Goal: Information Seeking & Learning: Learn about a topic

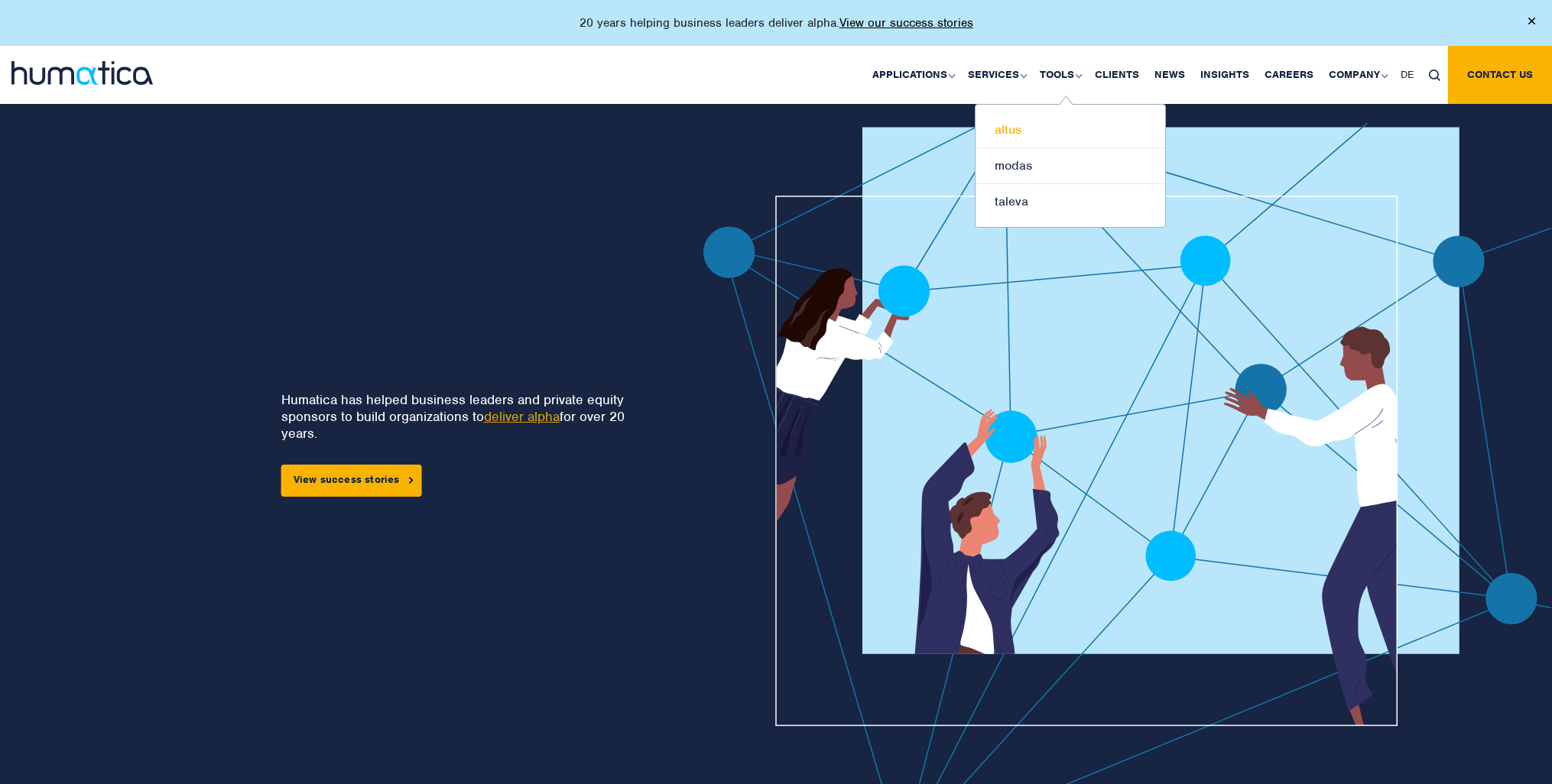
click at [1039, 125] on link "altus" at bounding box center [1070, 131] width 189 height 36
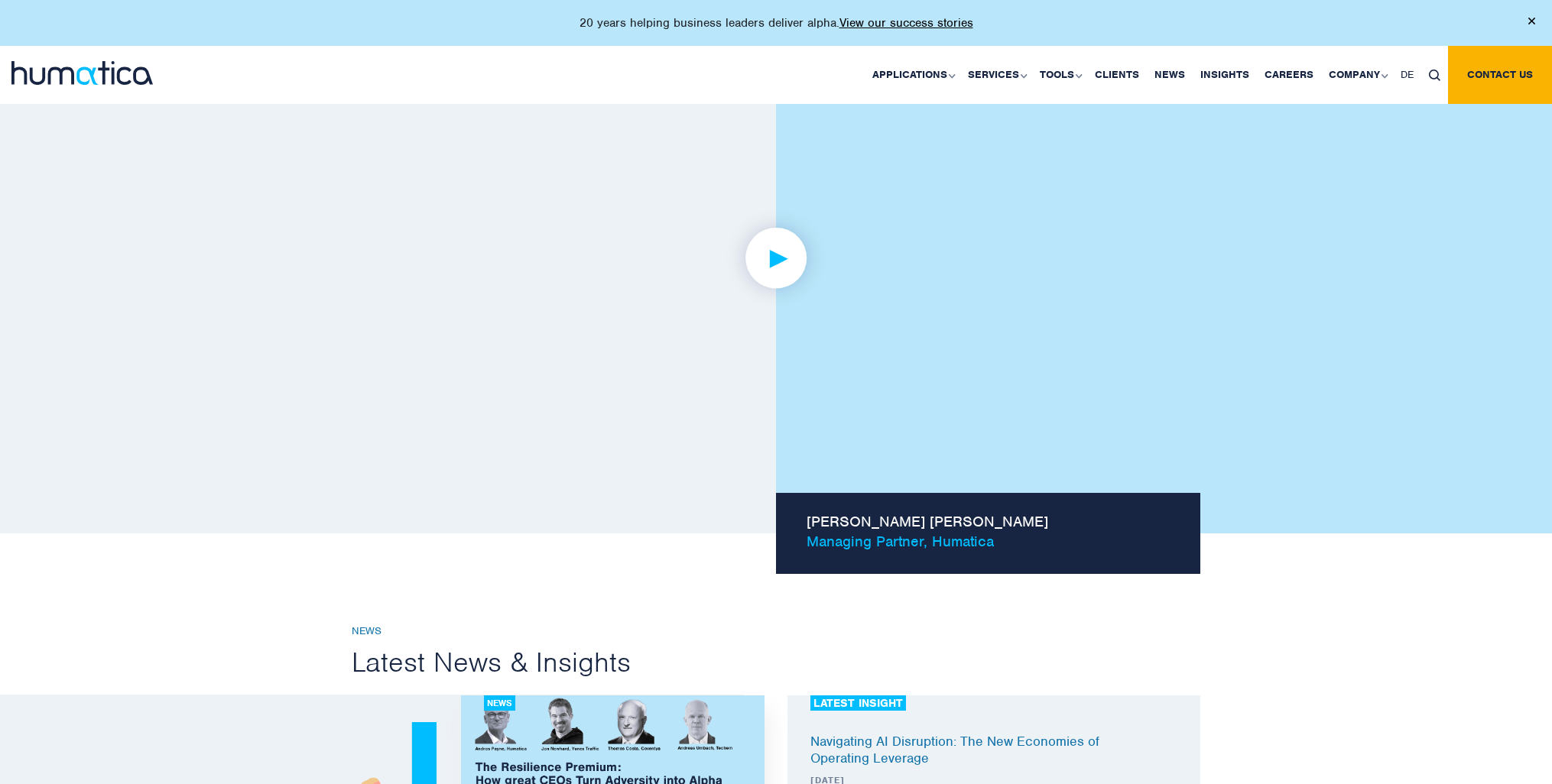
scroll to position [1107, 0]
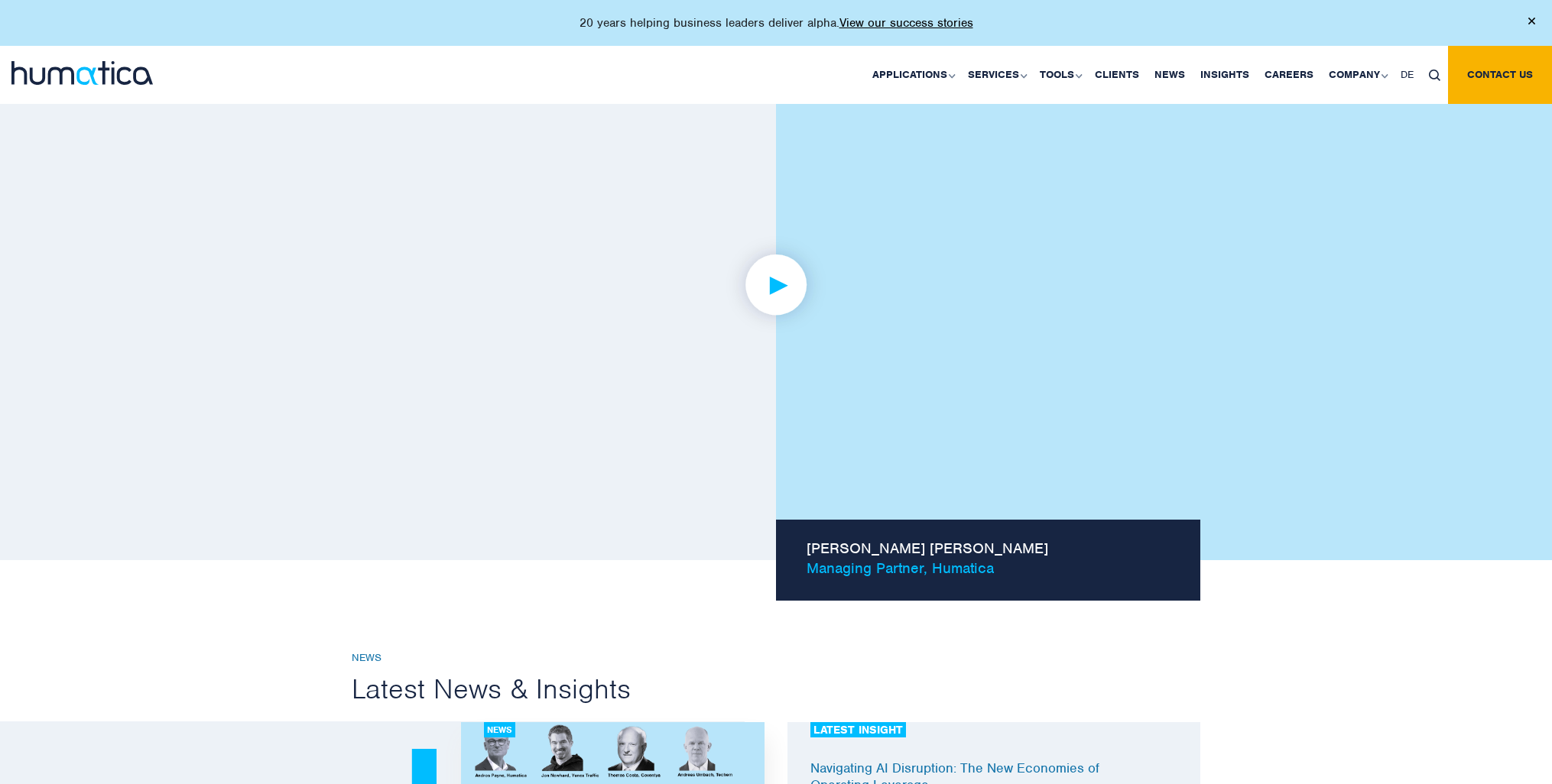
click at [765, 290] on img at bounding box center [776, 284] width 118 height 118
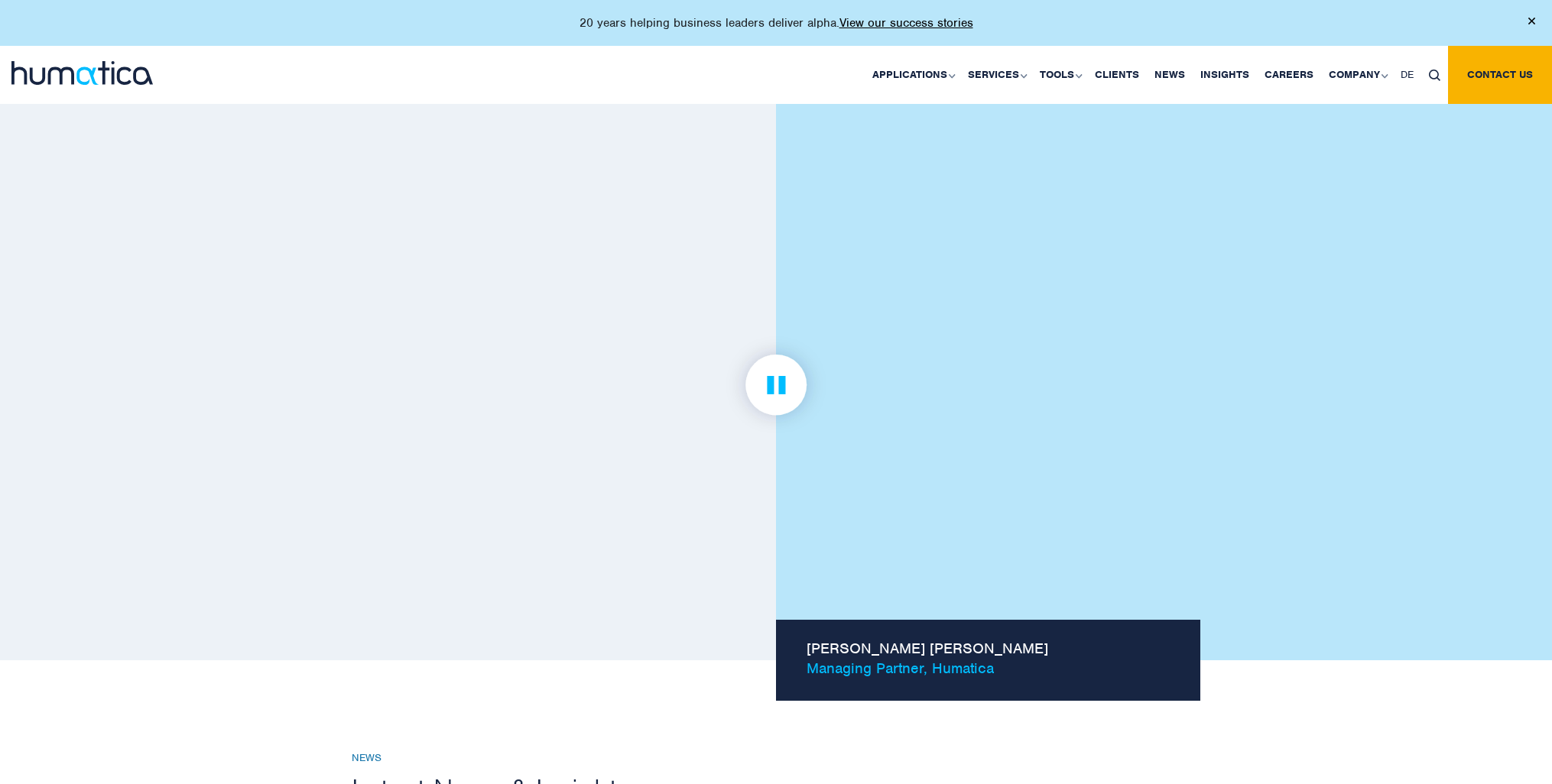
scroll to position [1003, 0]
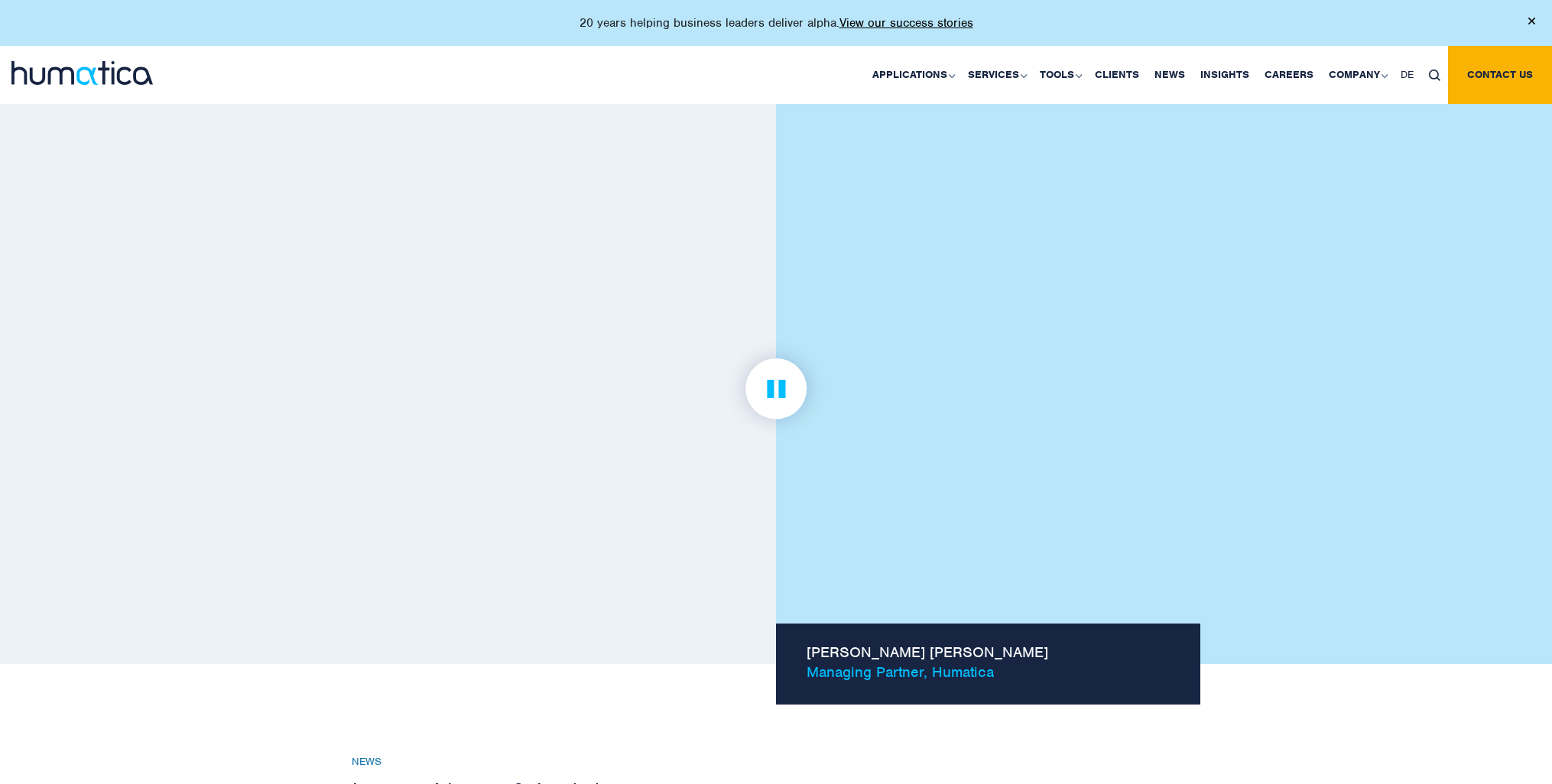
click at [775, 375] on img at bounding box center [776, 388] width 118 height 118
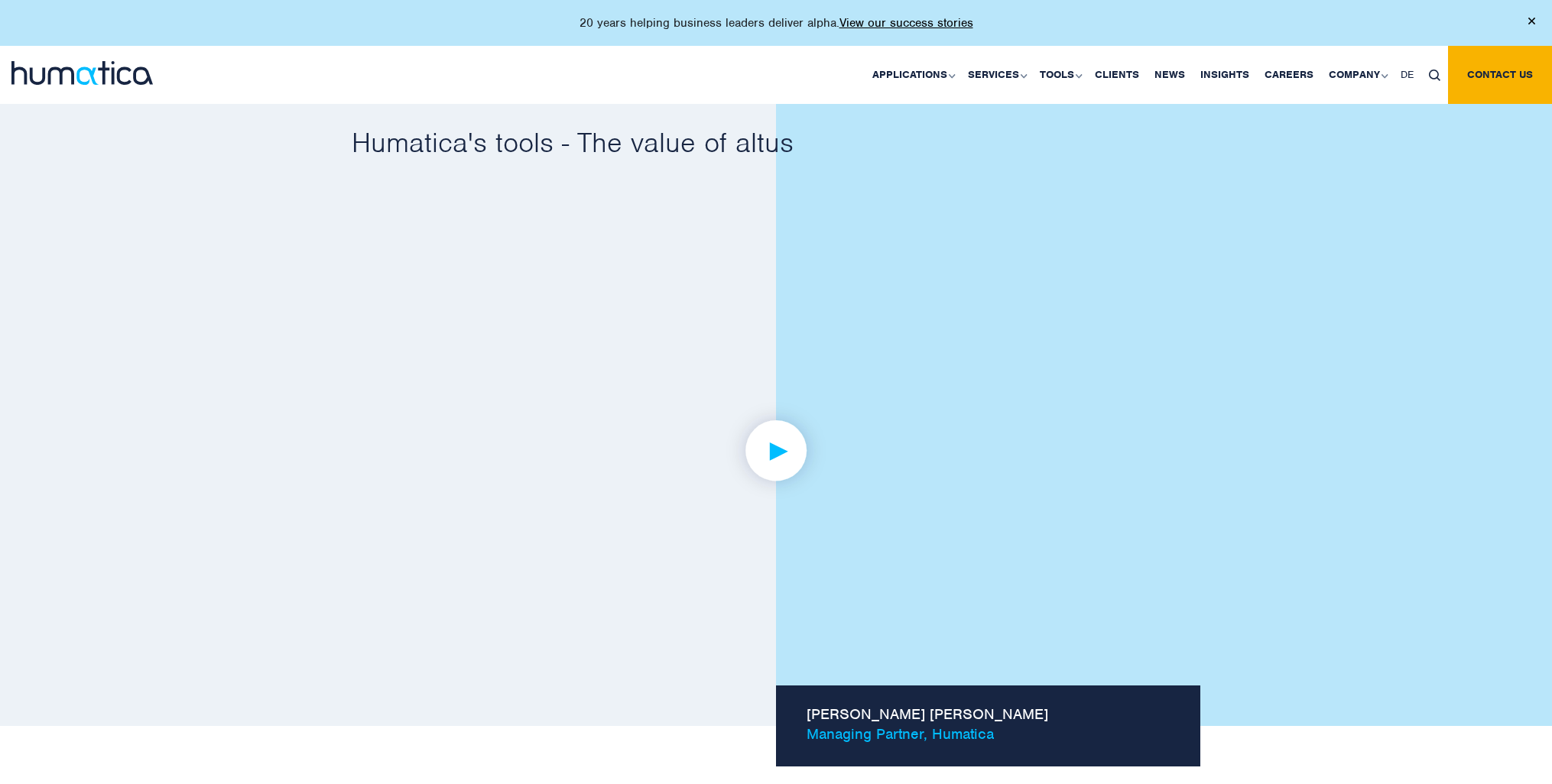
scroll to position [940, 0]
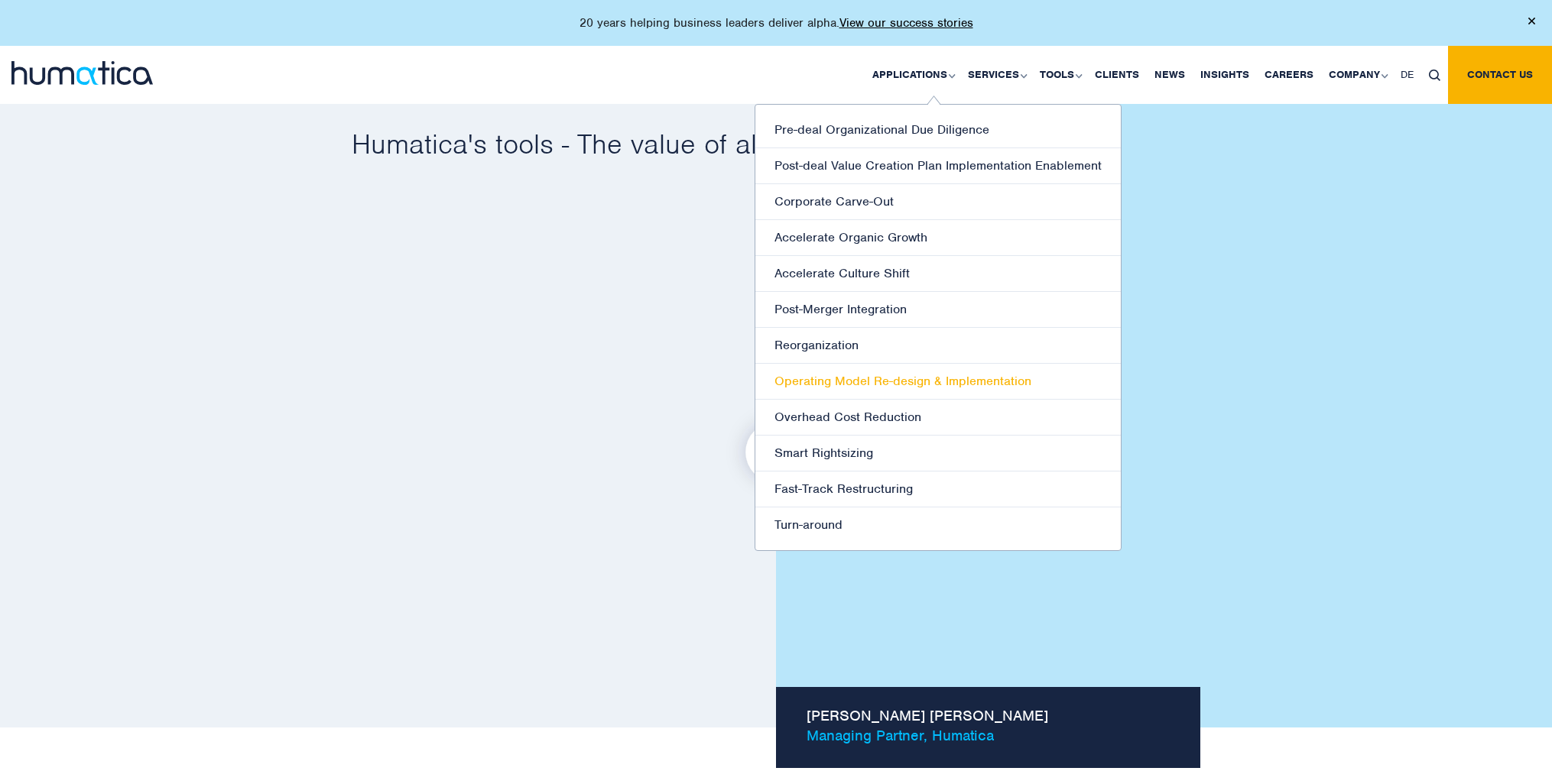
click at [901, 382] on link "Operating Model Re-design & Implementation" at bounding box center [938, 382] width 366 height 36
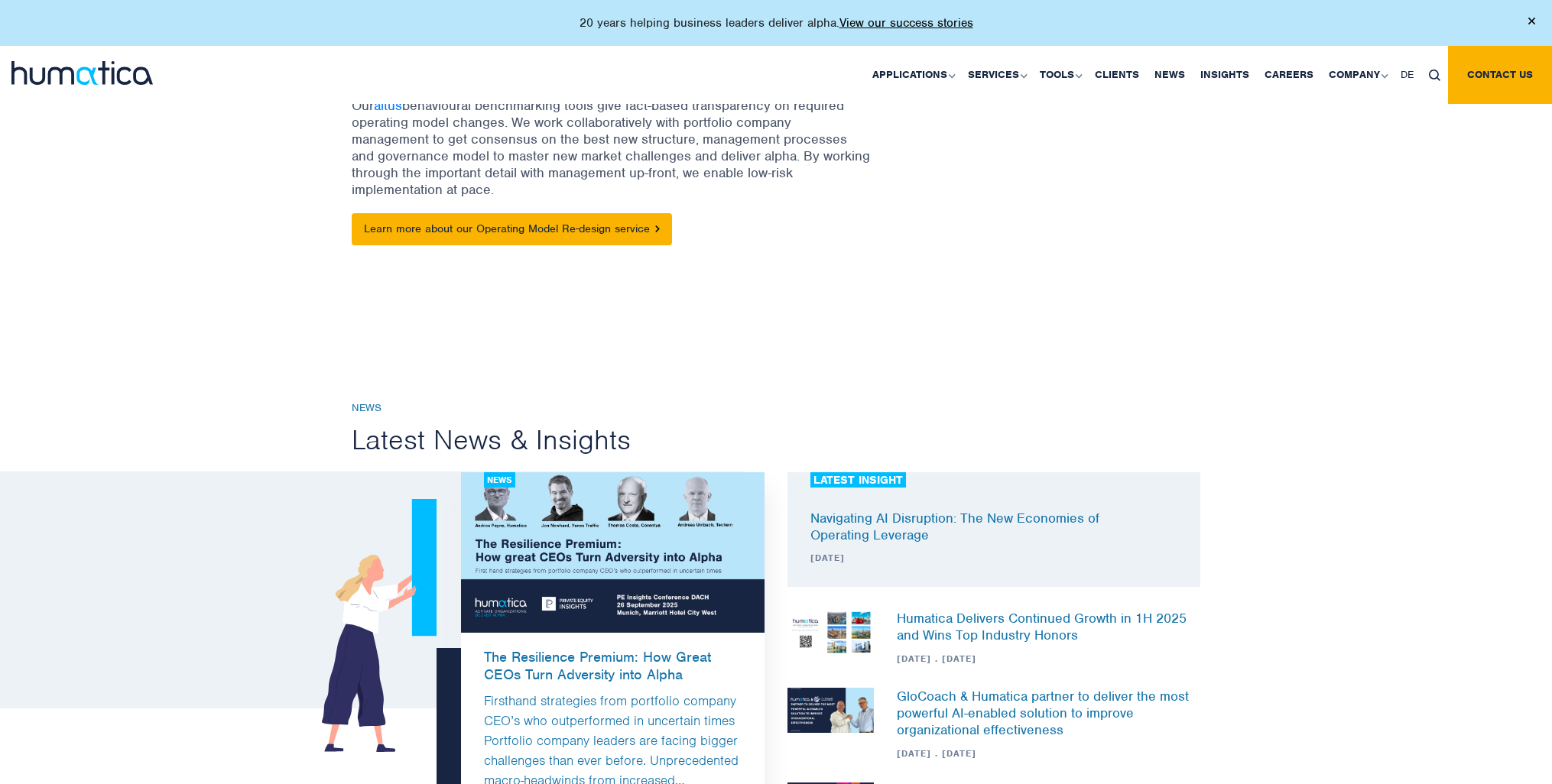
scroll to position [30, 0]
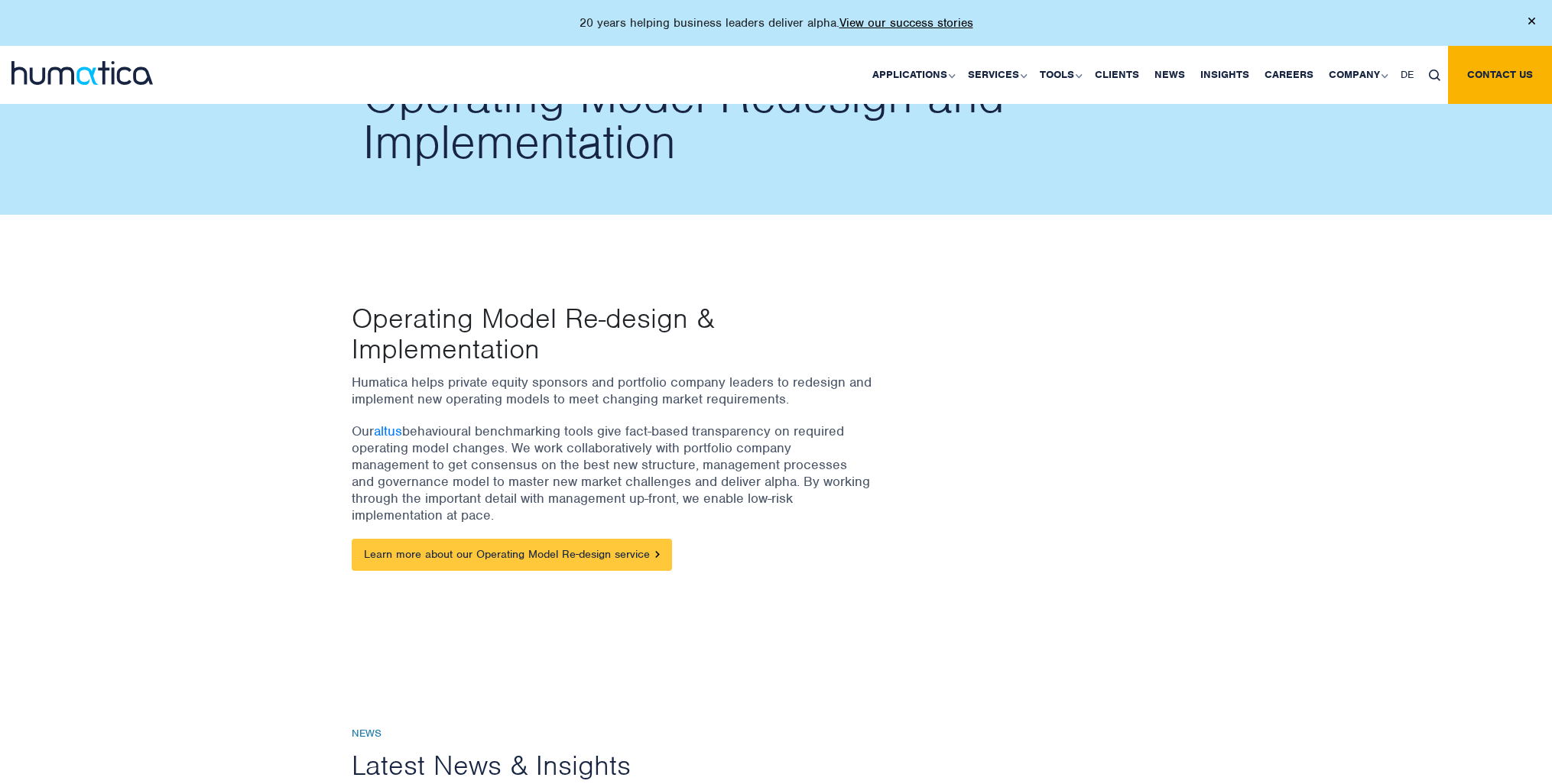
click at [593, 554] on link "Learn more about our Operating Model Re-design service" at bounding box center [512, 555] width 321 height 32
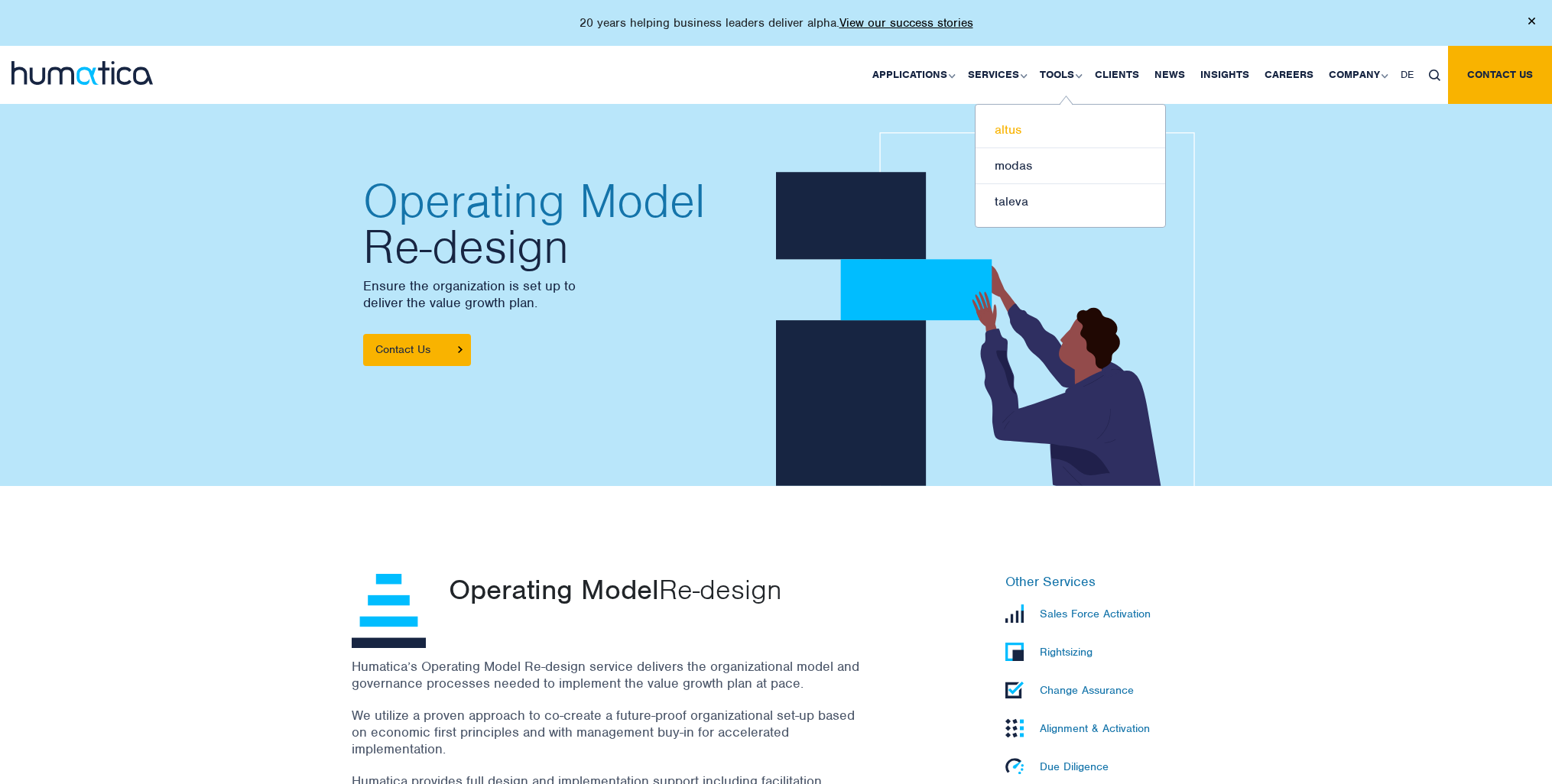
click at [1012, 136] on link "altus" at bounding box center [1070, 131] width 189 height 36
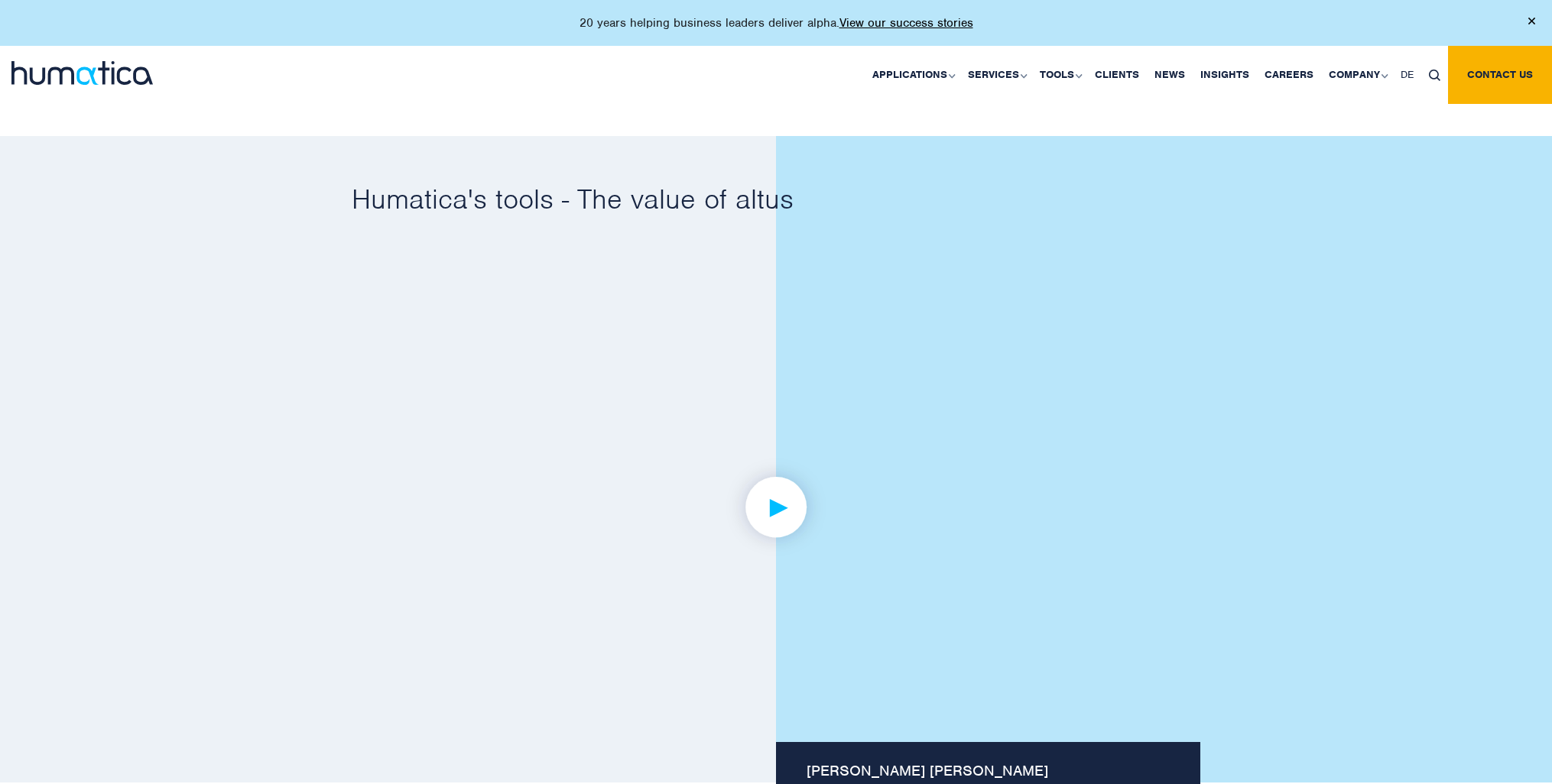
scroll to position [892, 0]
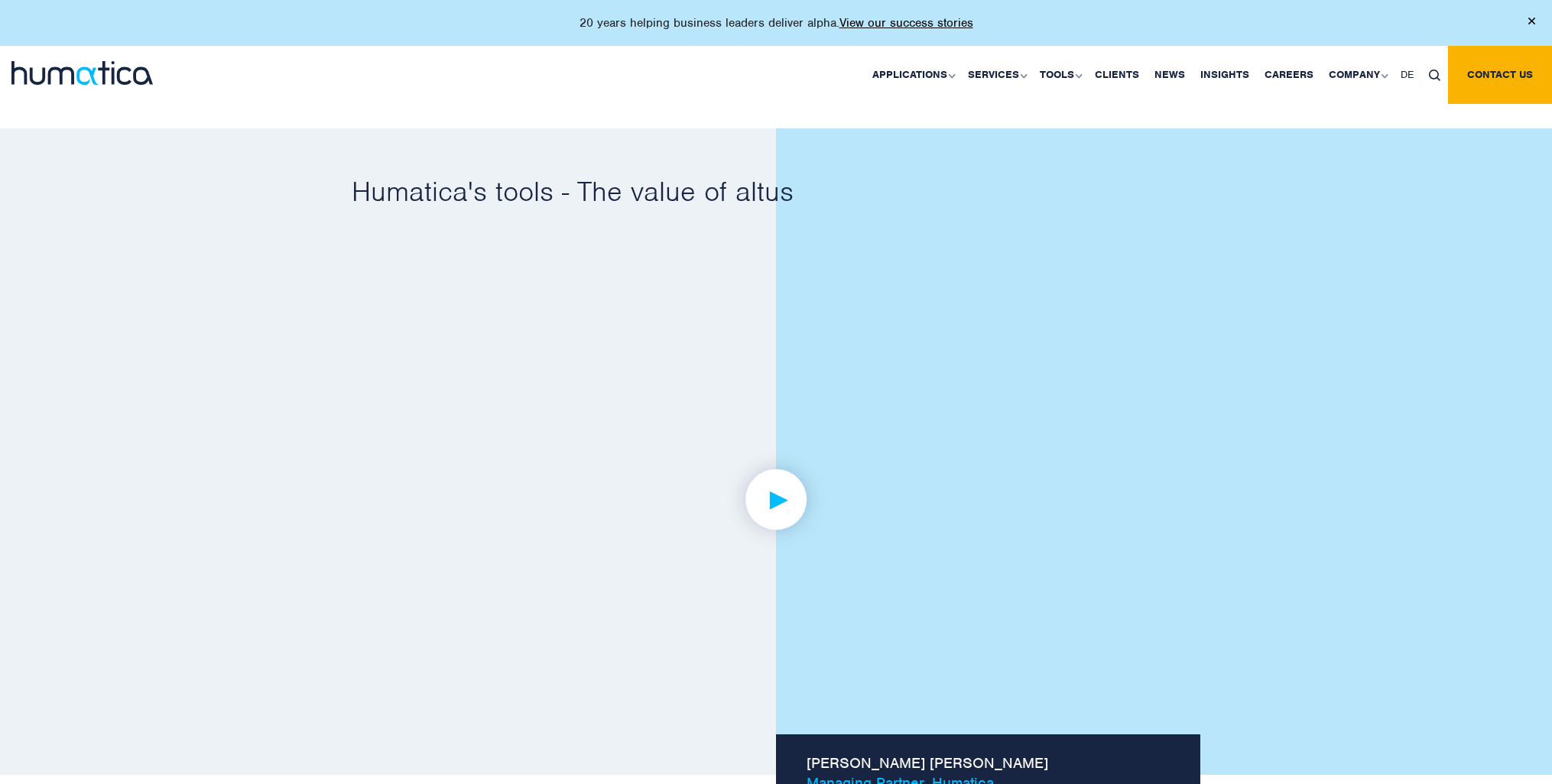
click at [770, 494] on img at bounding box center [776, 499] width 118 height 118
click at [792, 476] on img at bounding box center [776, 499] width 118 height 118
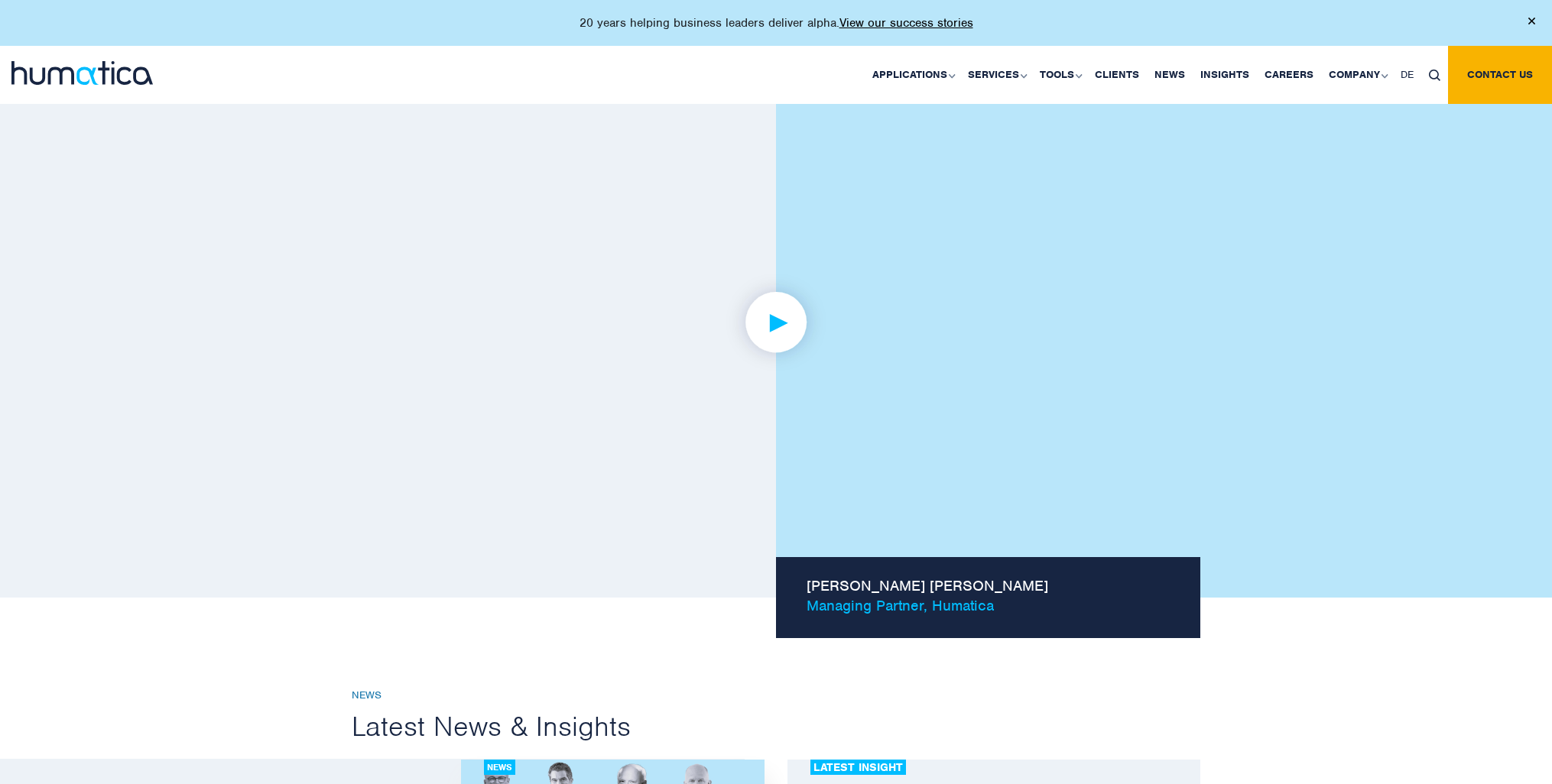
scroll to position [1025, 0]
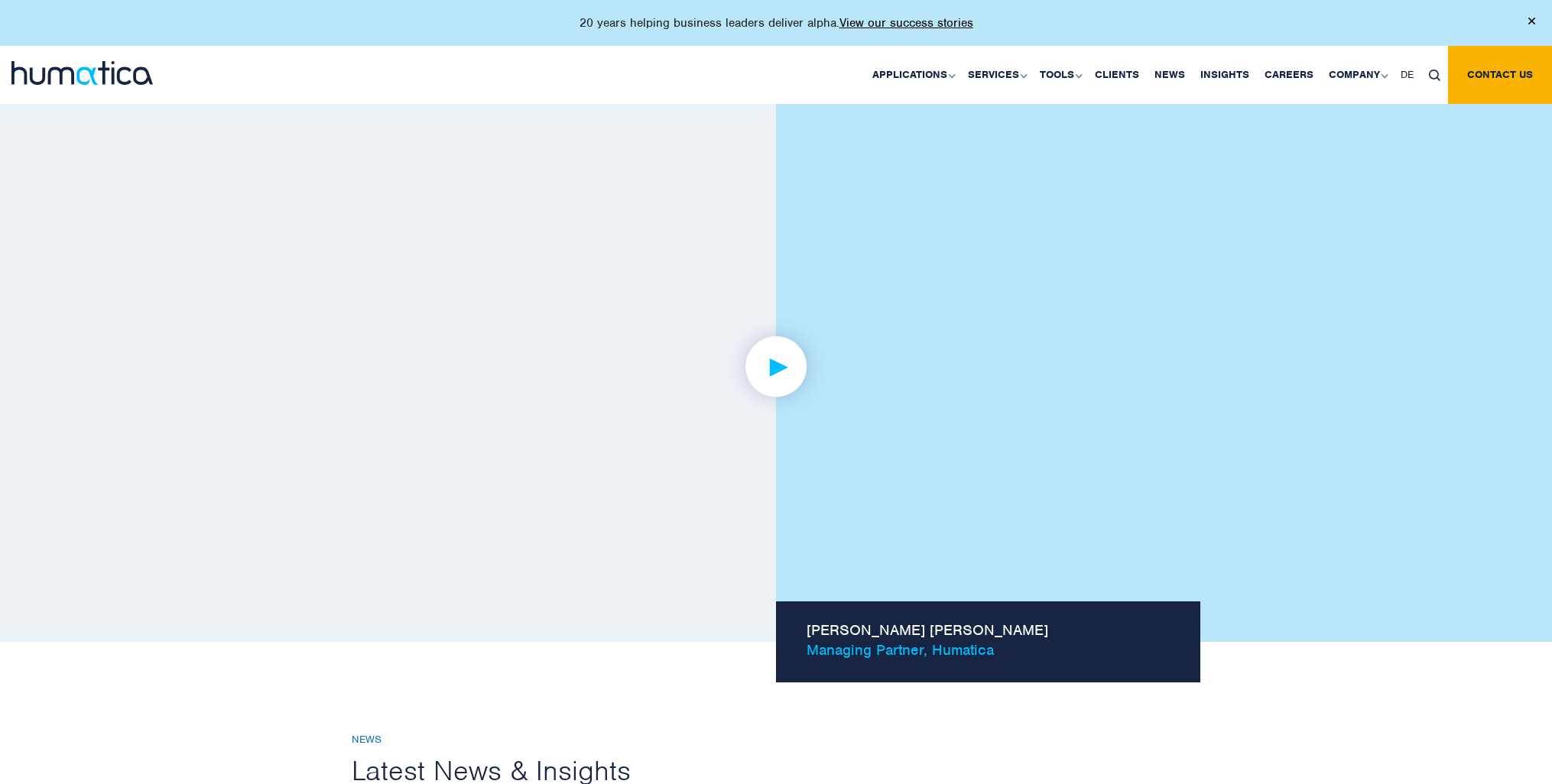
click at [112, 75] on img at bounding box center [82, 73] width 142 height 23
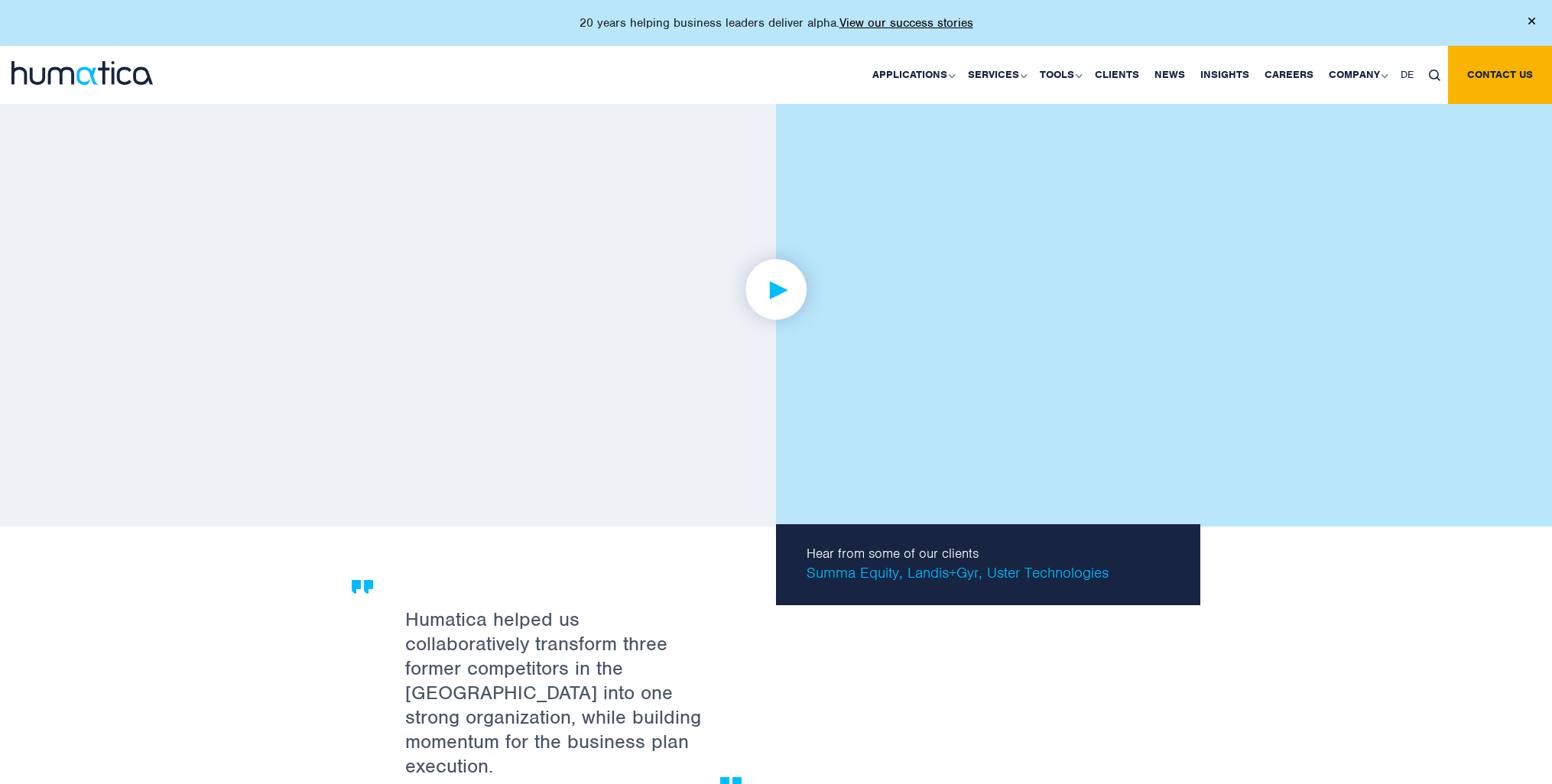
scroll to position [2488, 0]
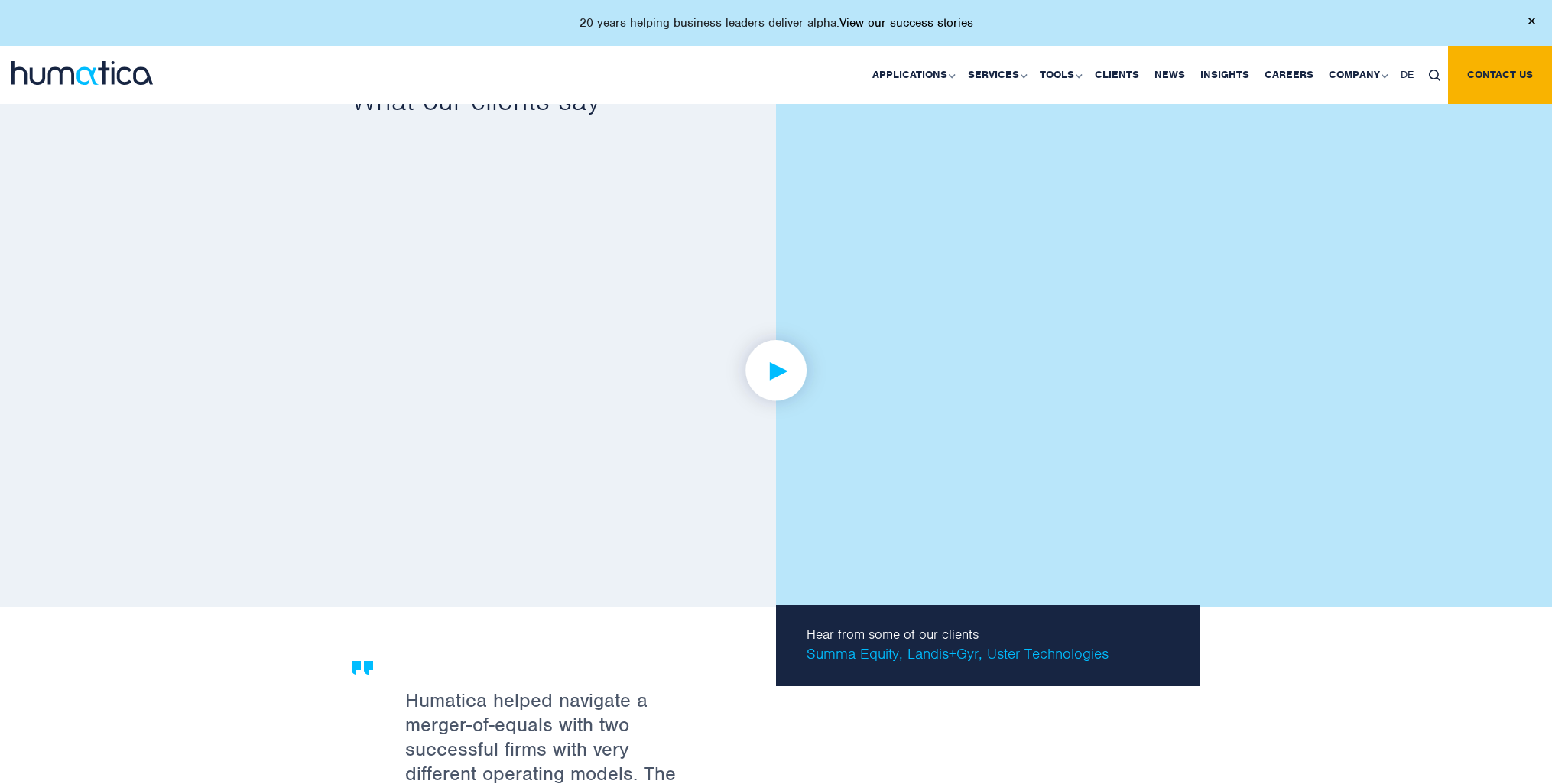
click at [785, 371] on img at bounding box center [776, 370] width 118 height 118
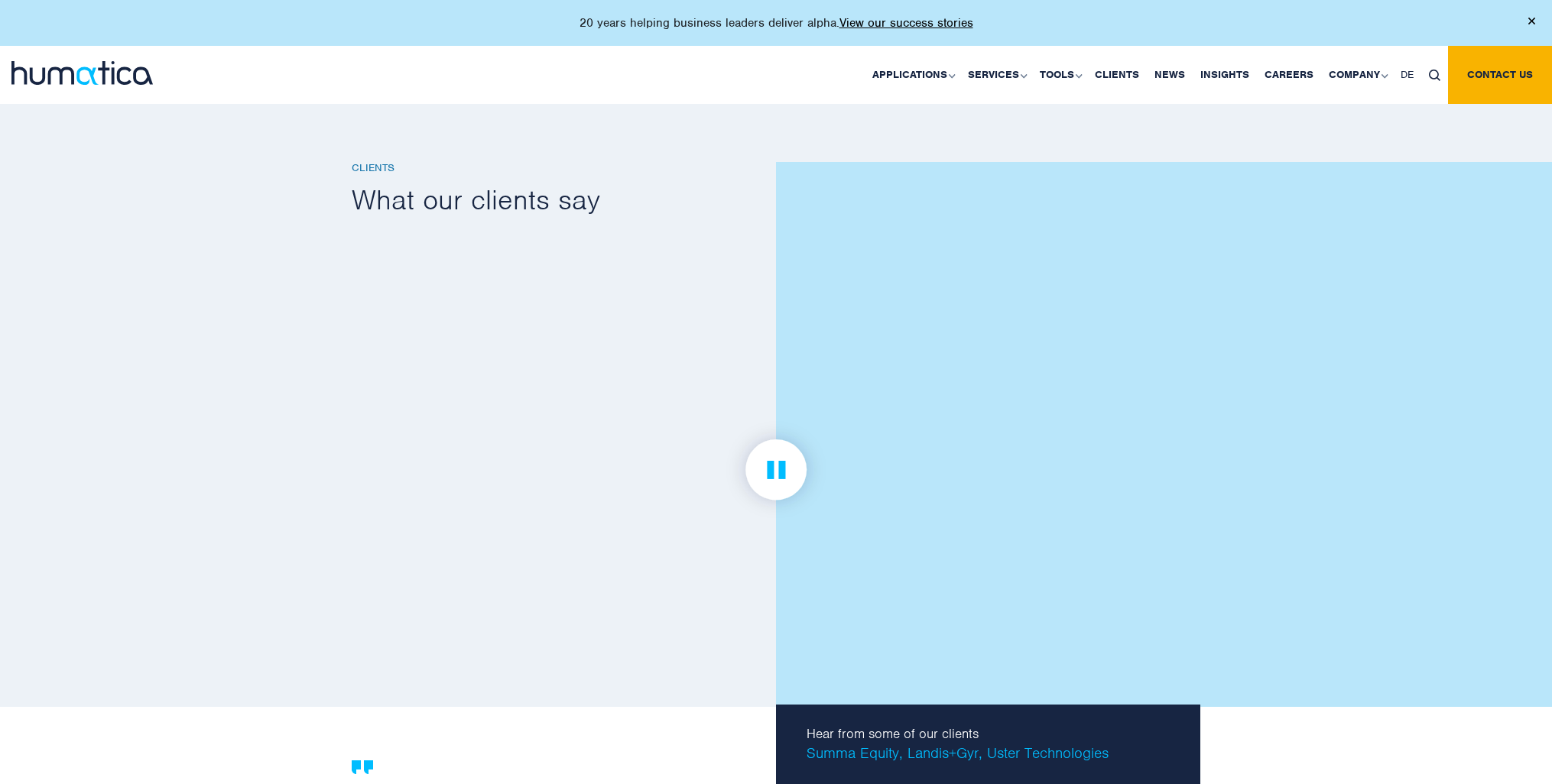
scroll to position [2387, 0]
click at [782, 473] on img at bounding box center [776, 471] width 118 height 118
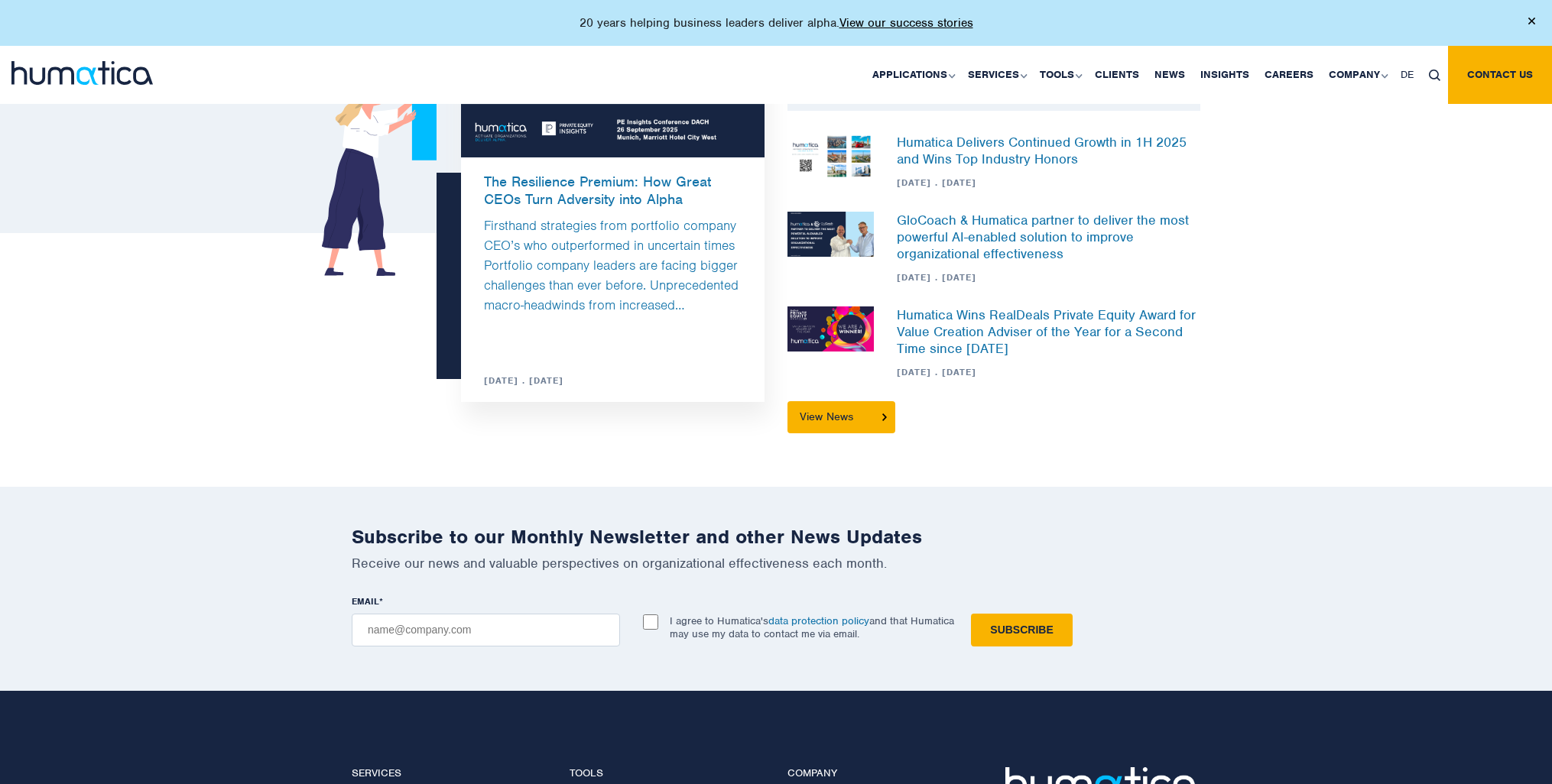
scroll to position [4136, 0]
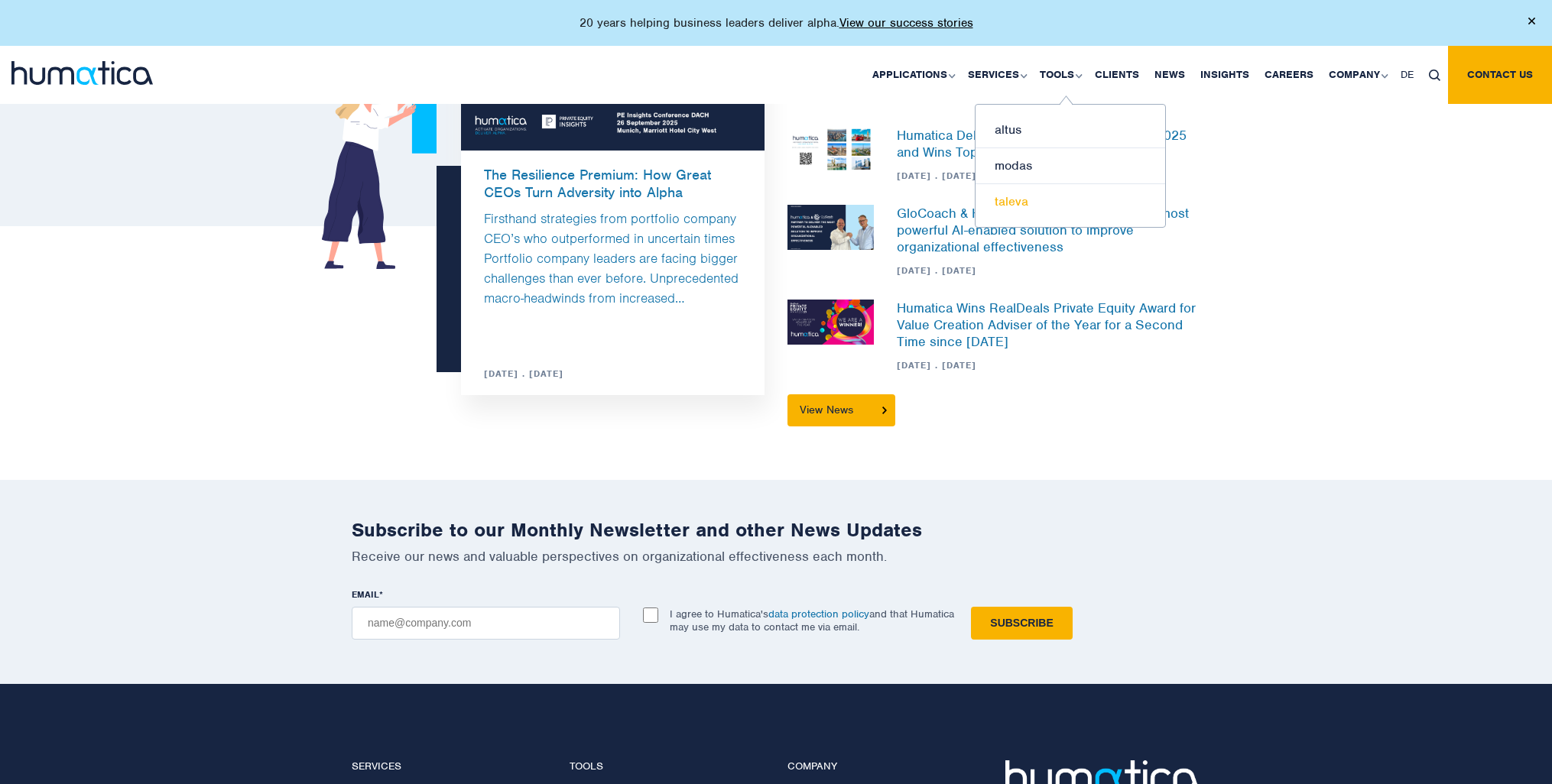
click at [1014, 207] on link "taleva" at bounding box center [1070, 201] width 189 height 35
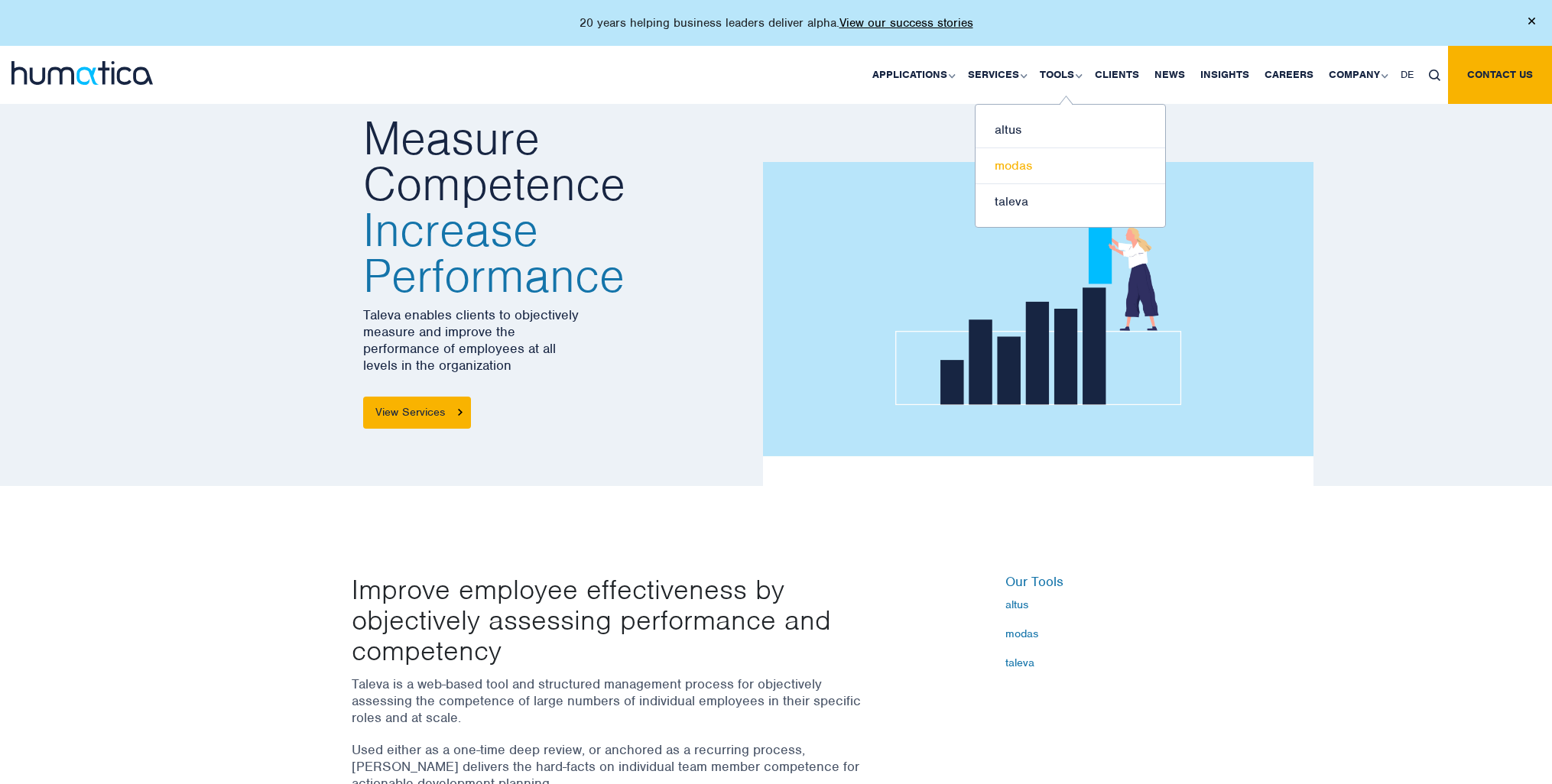
click at [1013, 159] on link "modas" at bounding box center [1070, 167] width 189 height 36
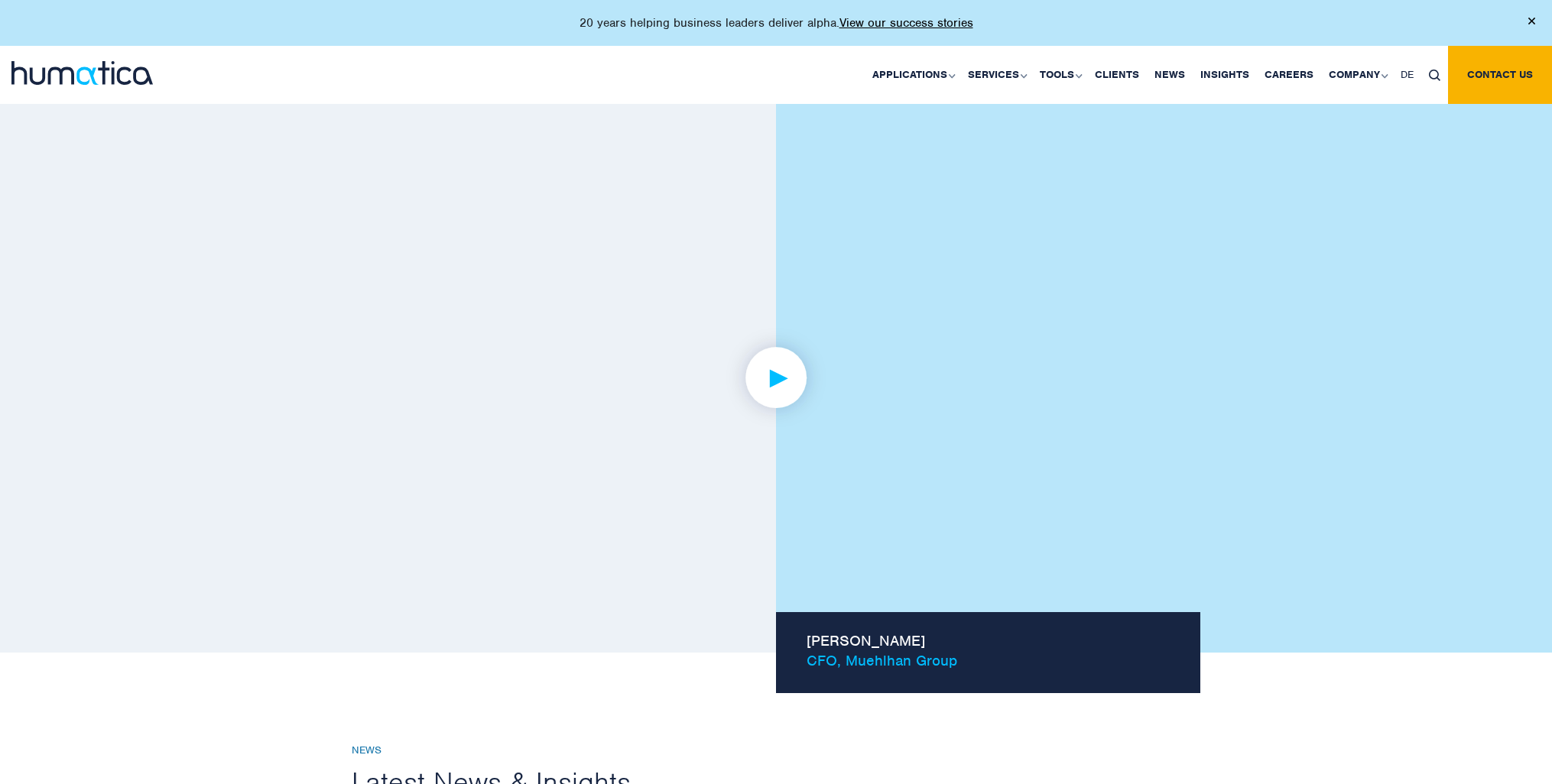
scroll to position [982, 0]
click at [788, 370] on img at bounding box center [776, 379] width 118 height 118
click at [781, 372] on img at bounding box center [776, 379] width 118 height 118
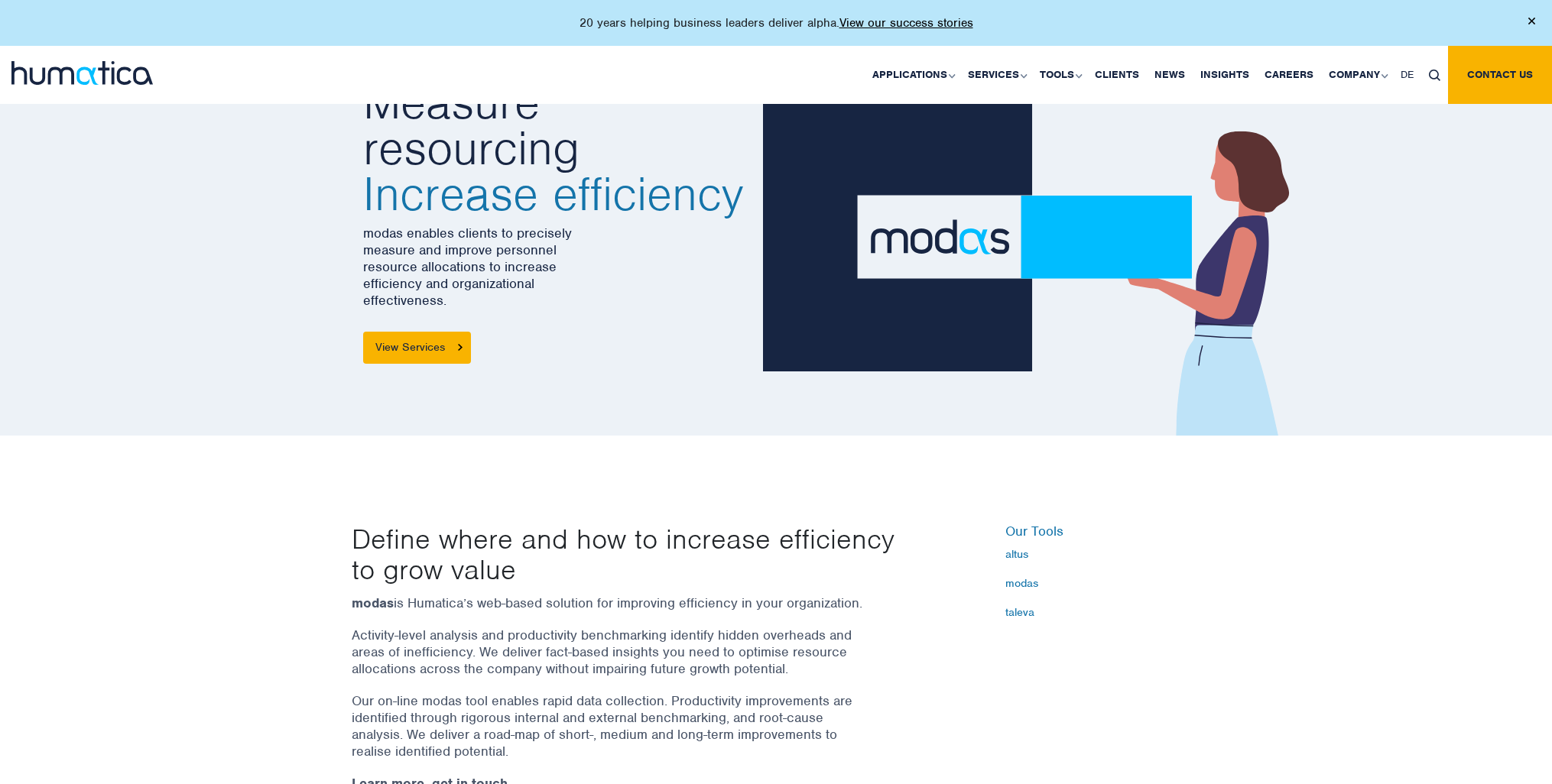
scroll to position [0, 0]
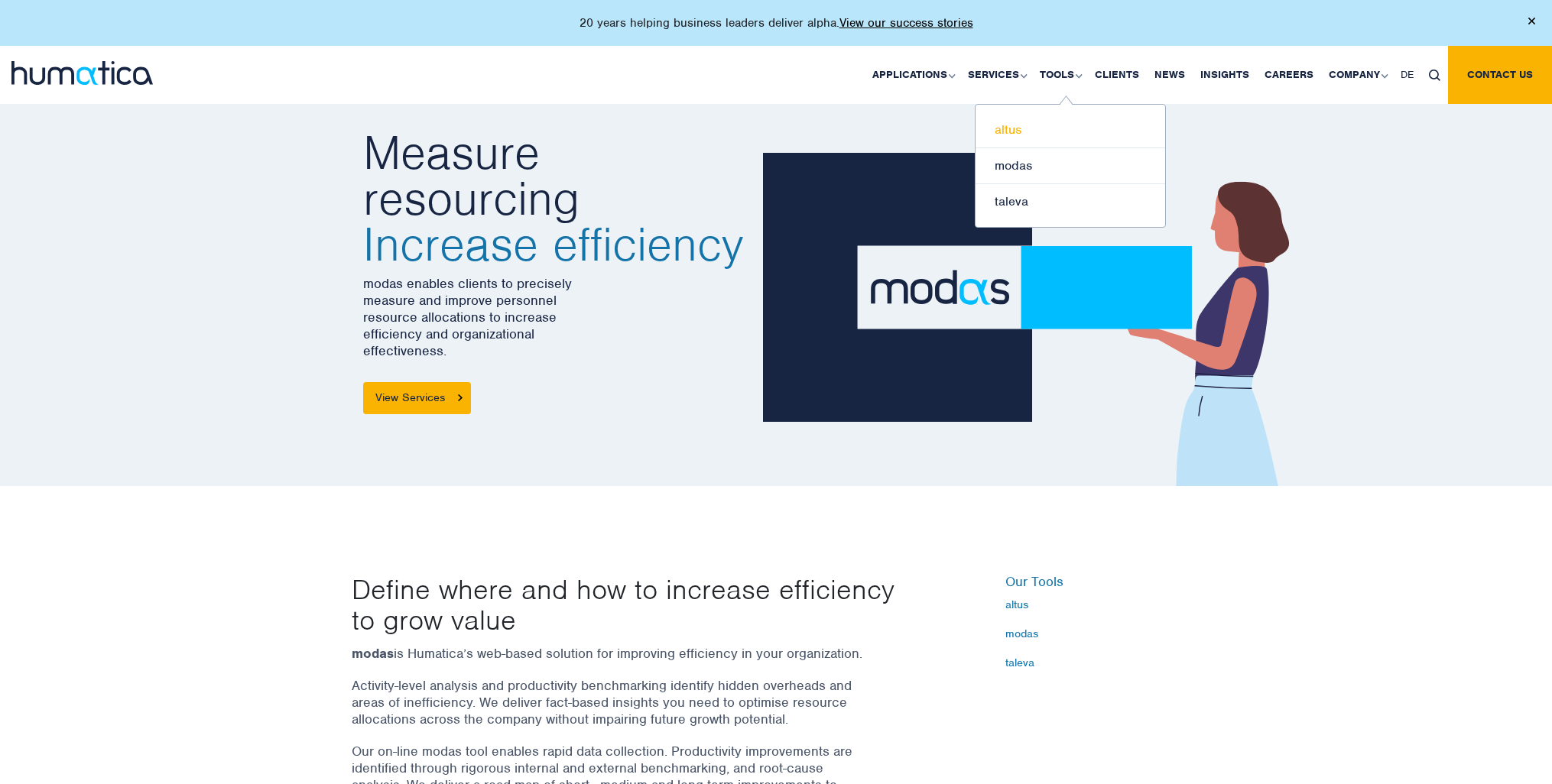
click at [1006, 125] on link "altus" at bounding box center [1070, 131] width 189 height 36
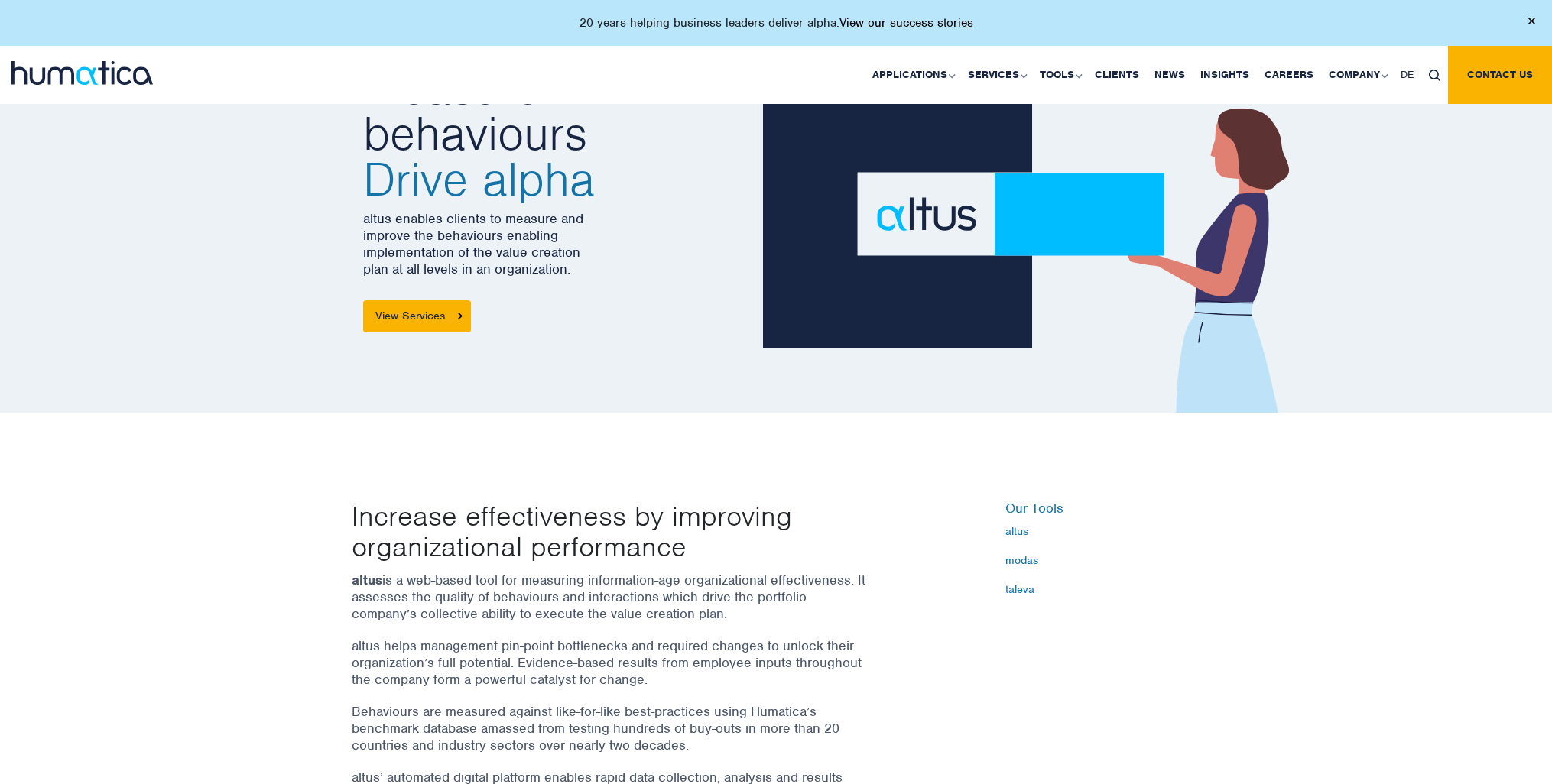
scroll to position [104, 0]
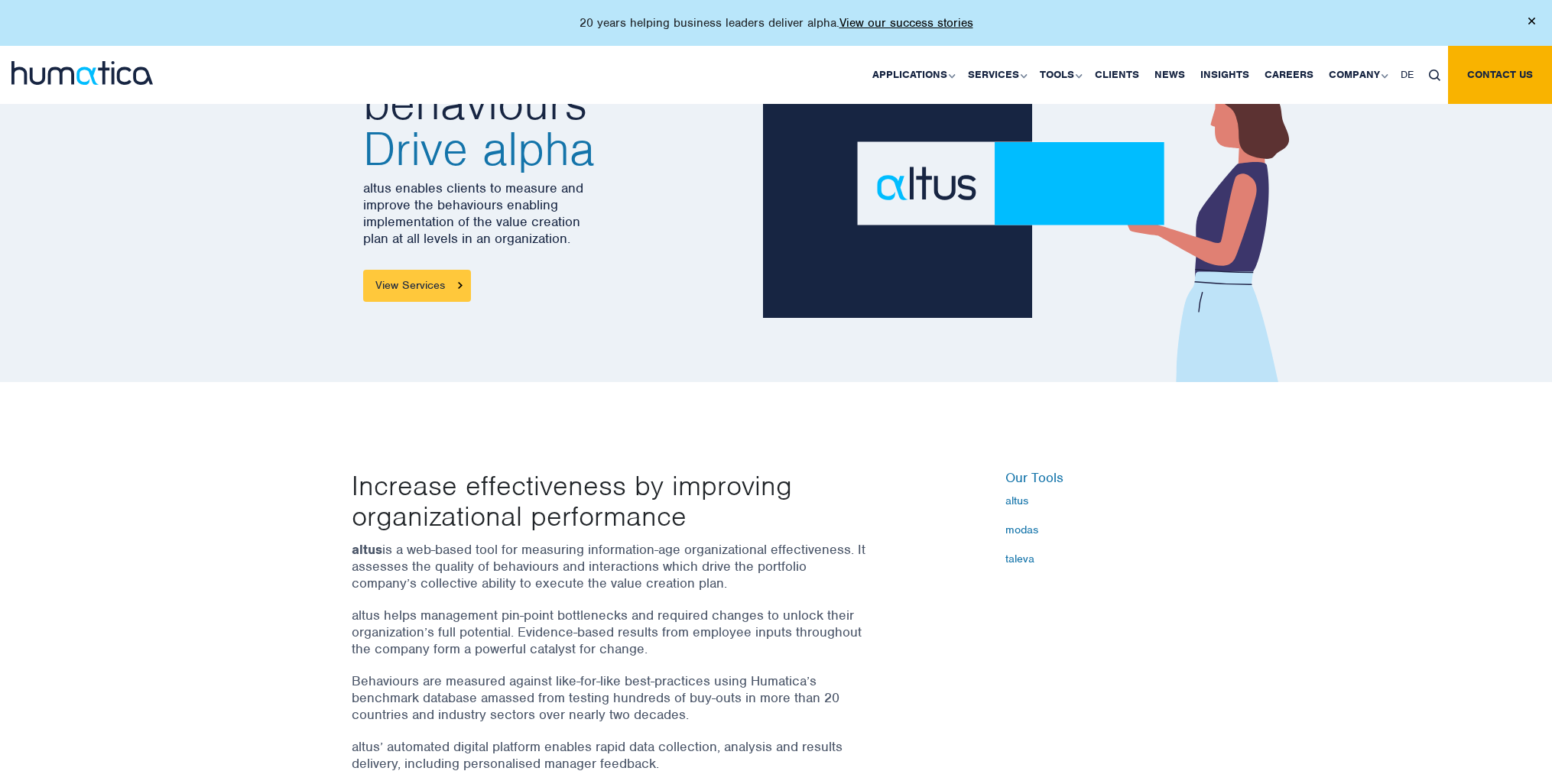
click at [431, 283] on link "View Services" at bounding box center [417, 285] width 108 height 32
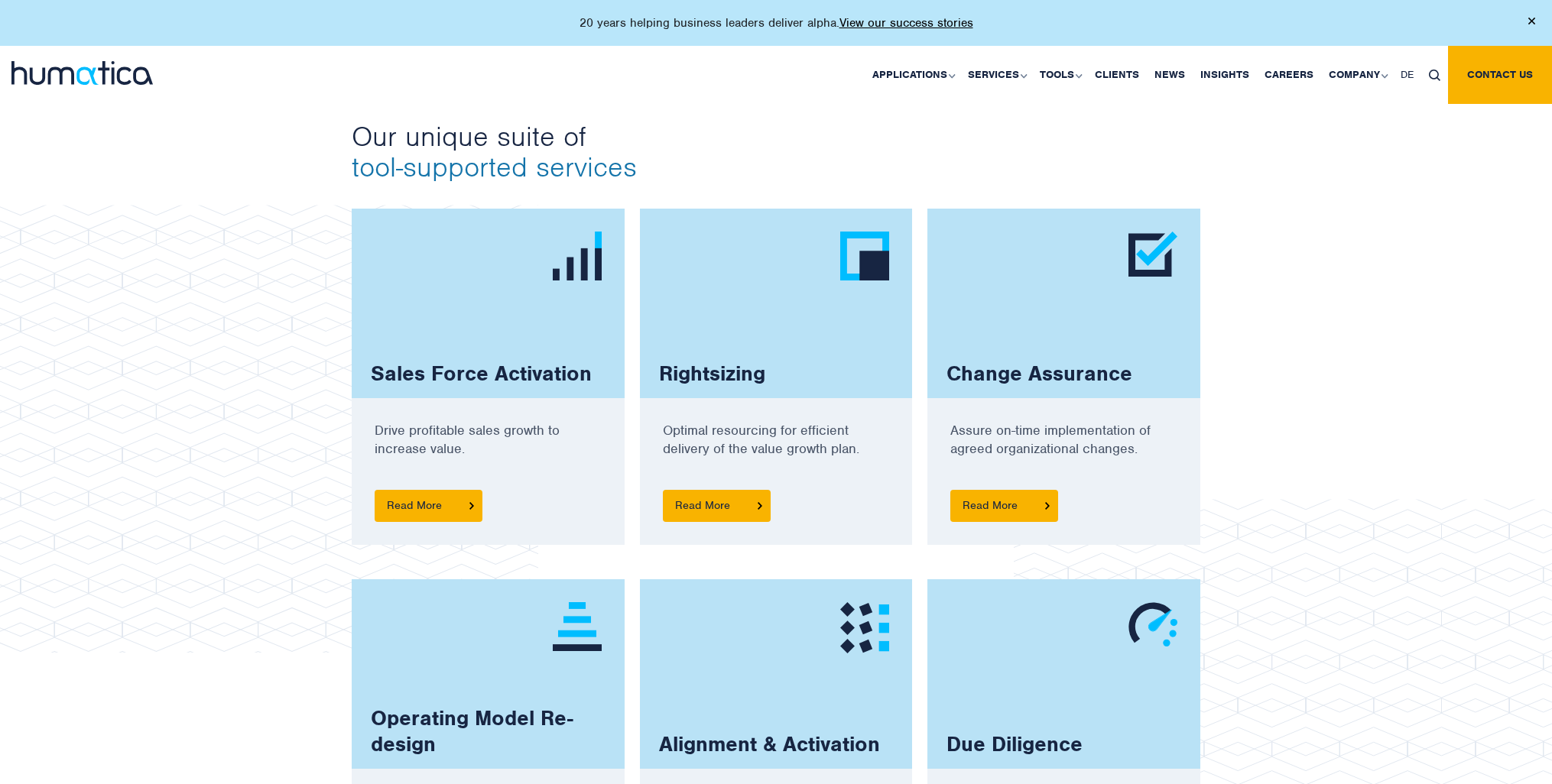
scroll to position [400, 0]
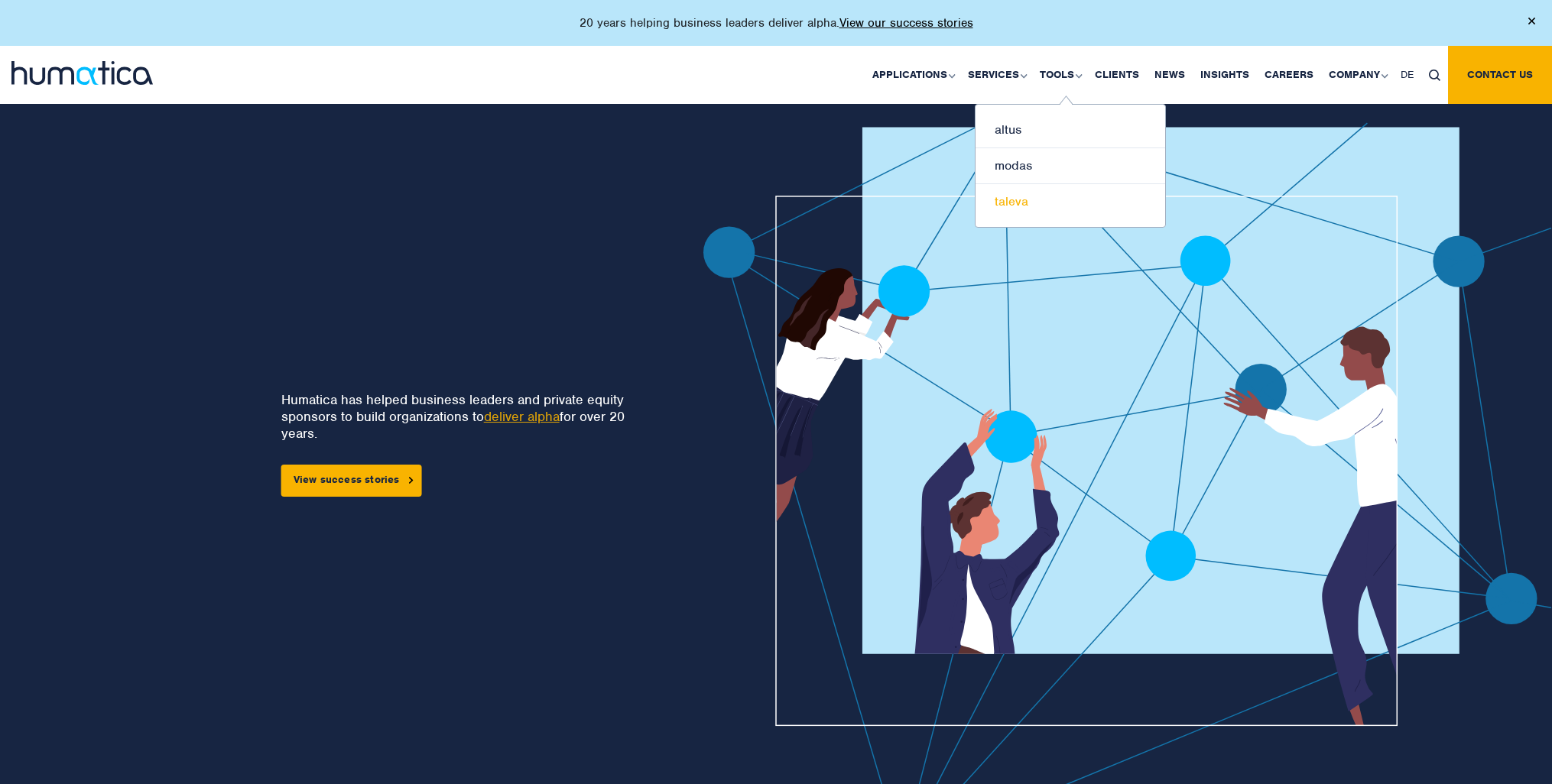
click at [1016, 206] on link "taleva" at bounding box center [1070, 201] width 189 height 35
